Goal: Information Seeking & Learning: Learn about a topic

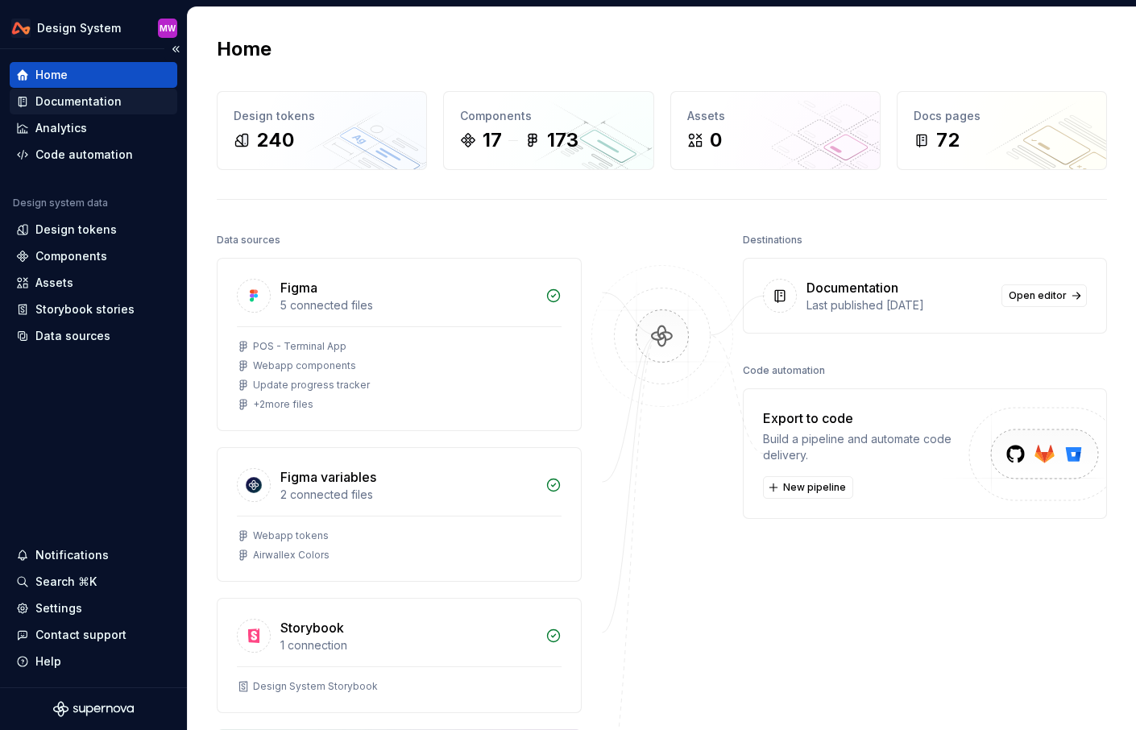
click at [78, 93] on div "Documentation" at bounding box center [78, 101] width 86 height 16
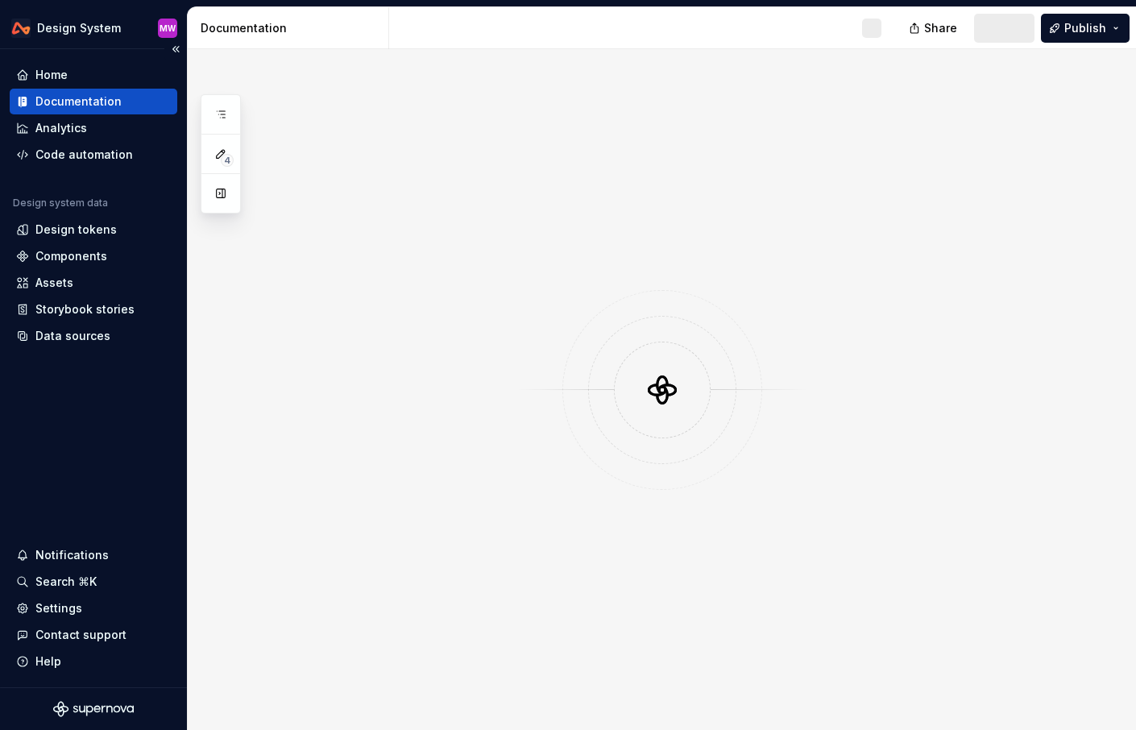
click at [86, 102] on div "Documentation" at bounding box center [78, 101] width 86 height 16
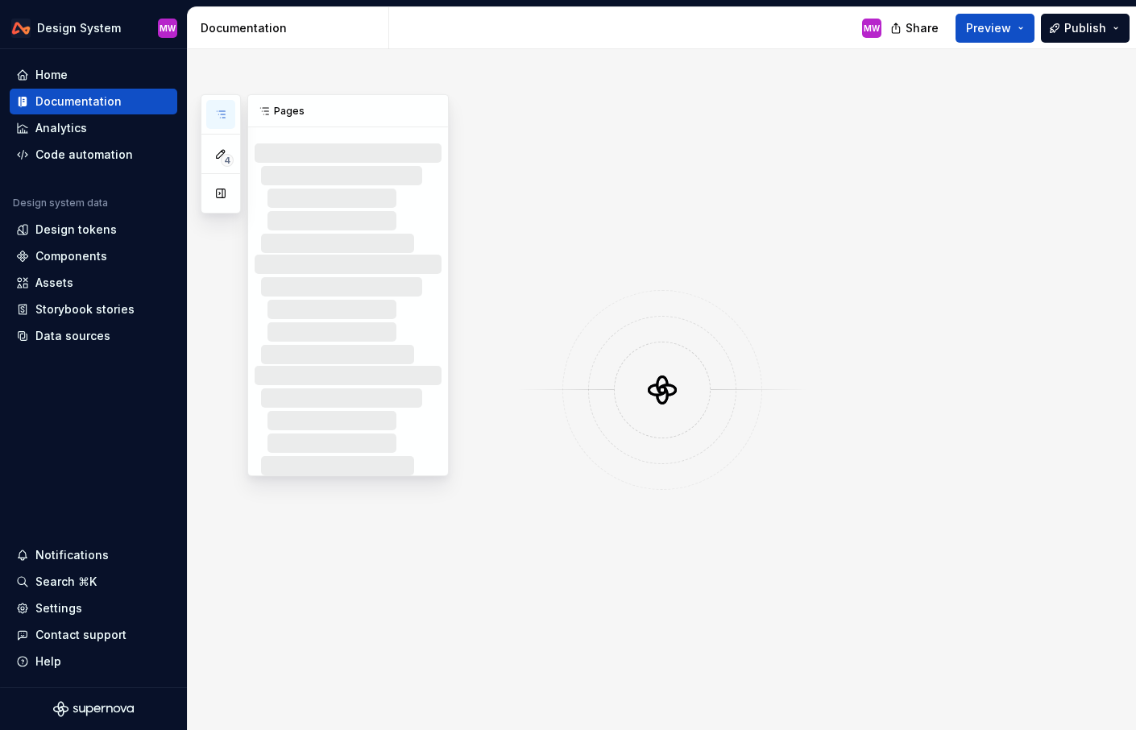
click at [223, 112] on icon "button" at bounding box center [220, 114] width 13 height 13
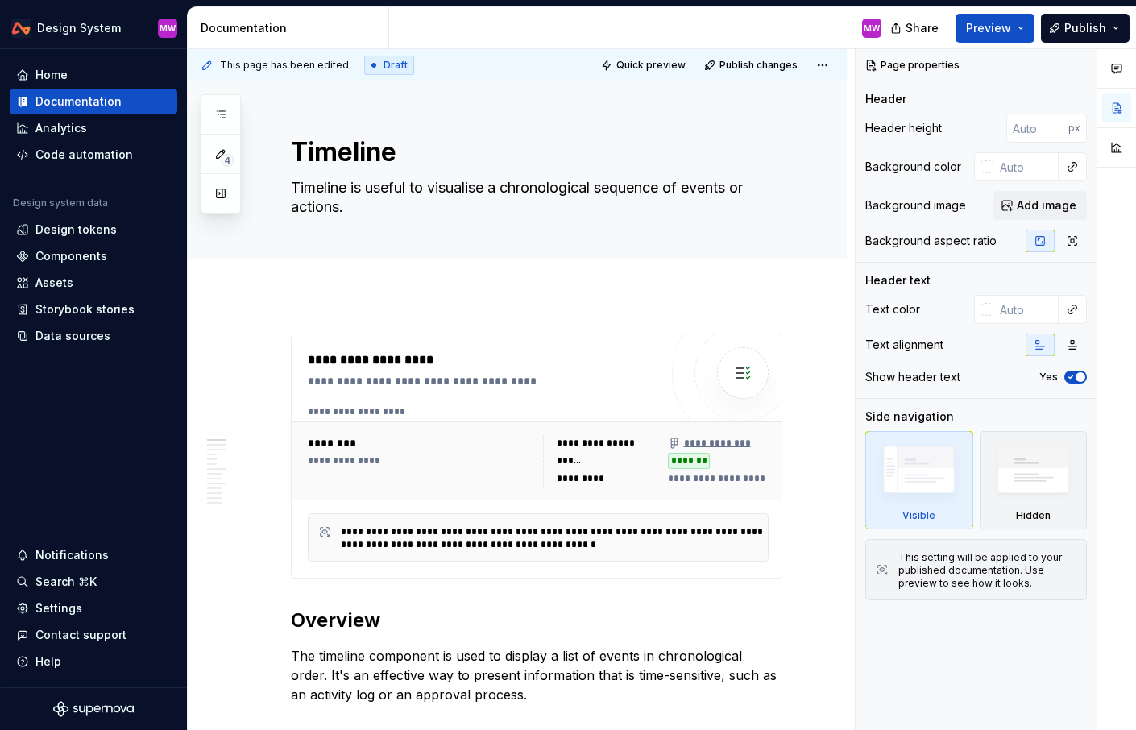
type textarea "*"
